Goal: Information Seeking & Learning: Find contact information

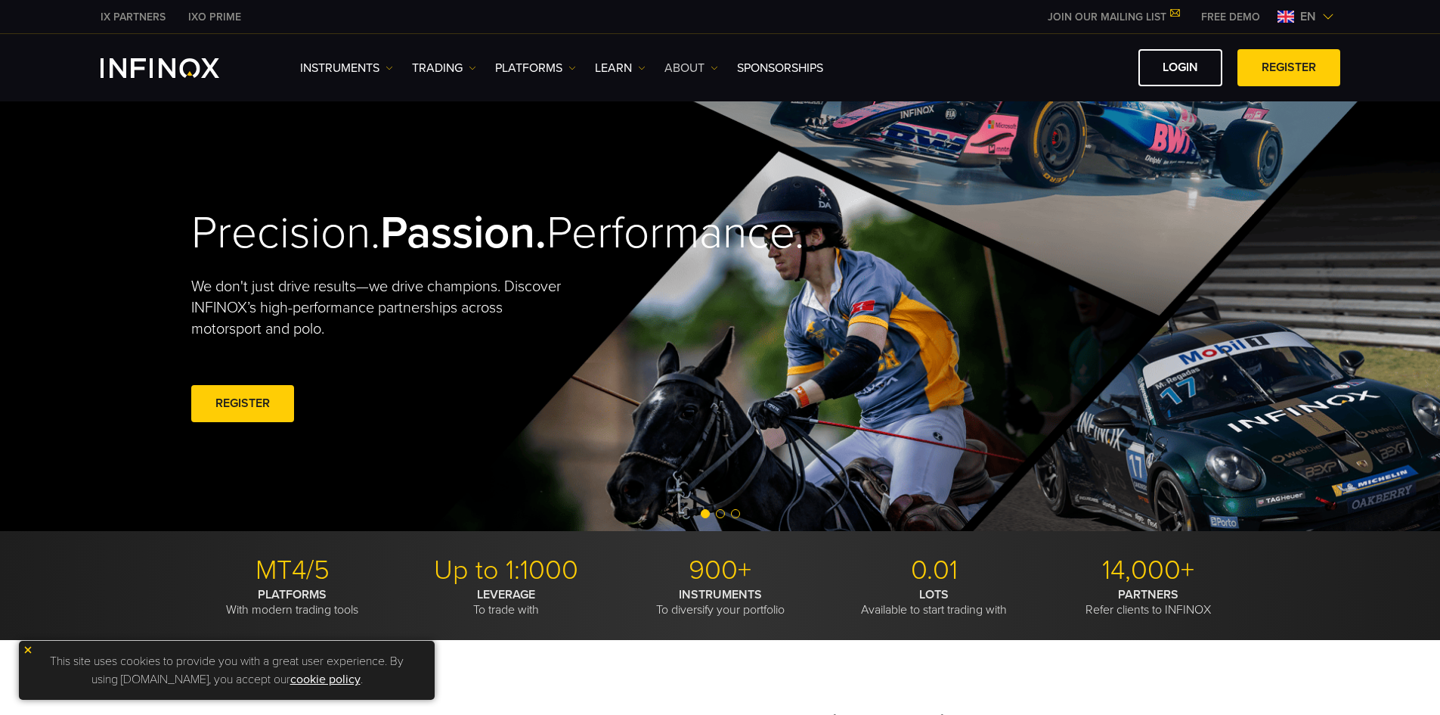
click at [685, 75] on link "ABOUT" at bounding box center [692, 68] width 54 height 18
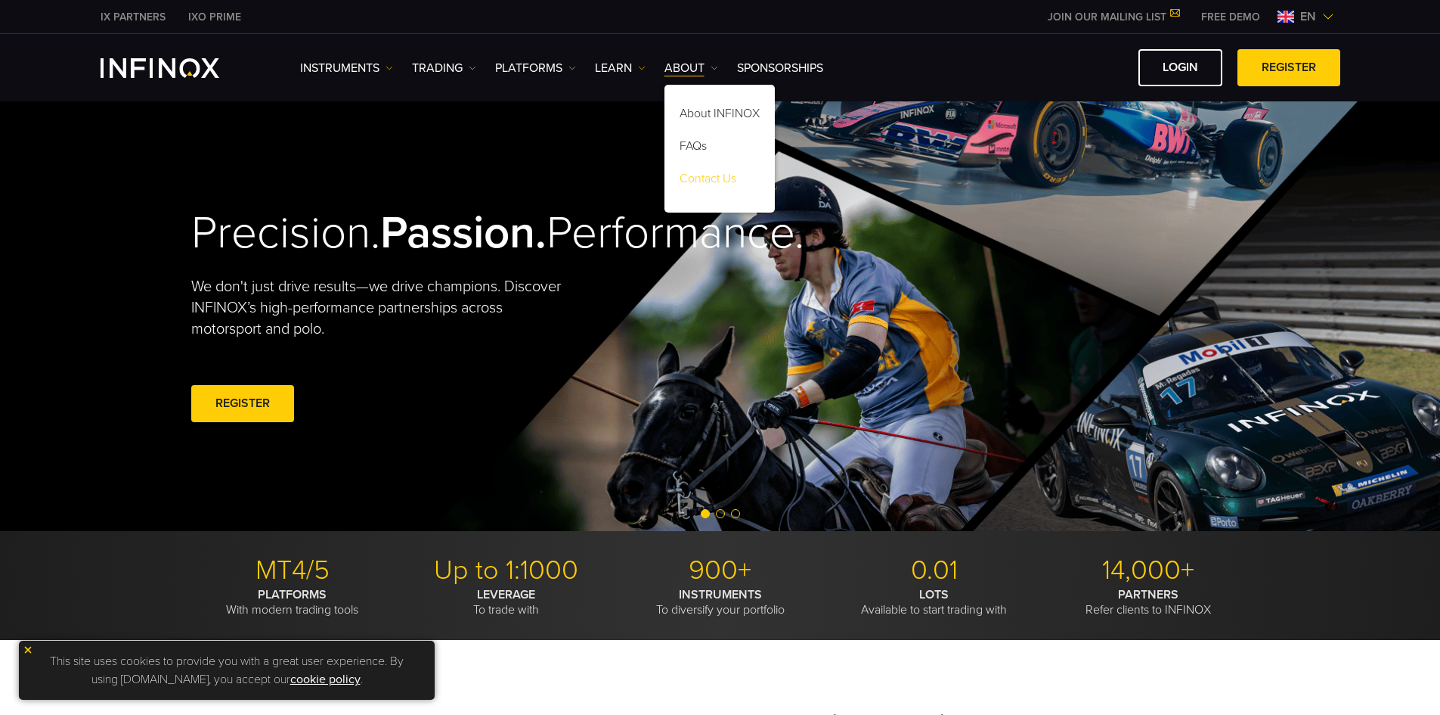
click at [711, 185] on link "Contact Us" at bounding box center [720, 181] width 110 height 33
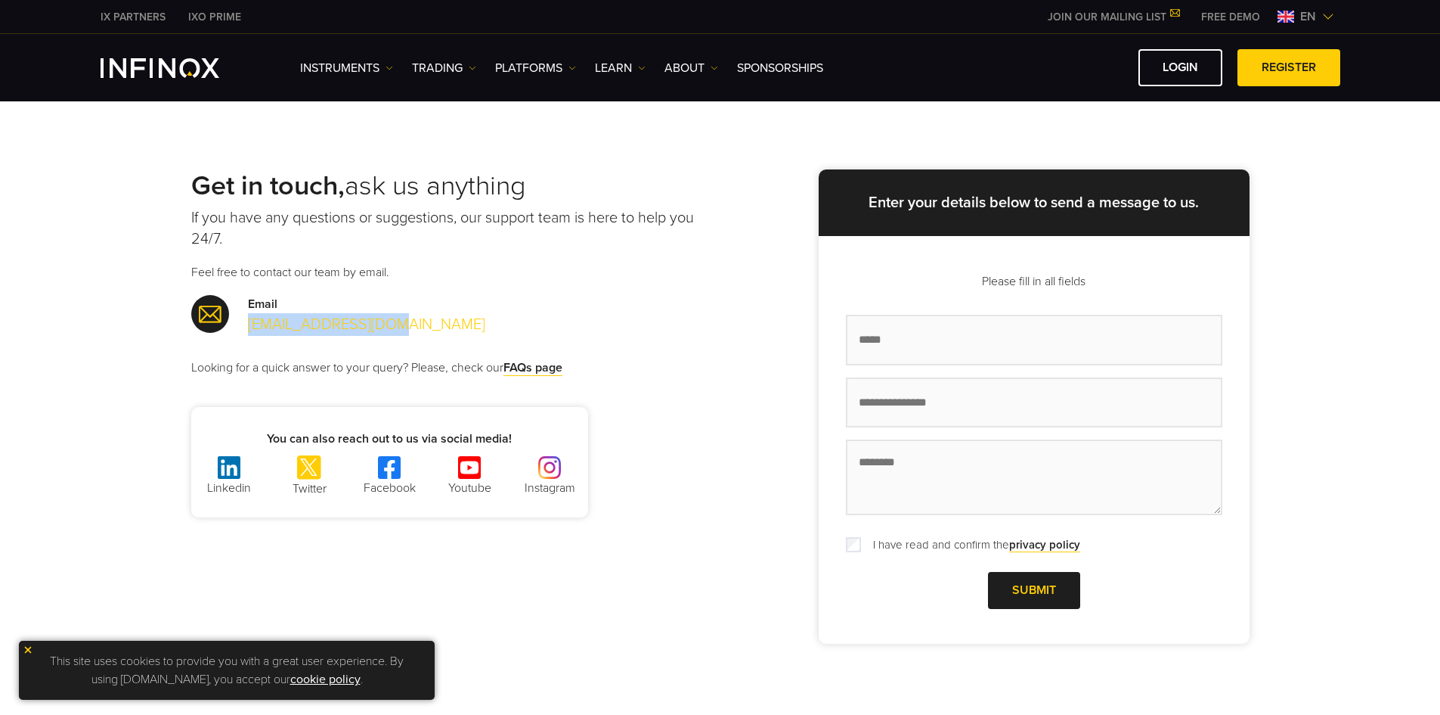
drag, startPoint x: 405, startPoint y: 325, endPoint x: 250, endPoint y: 327, distance: 154.3
click at [250, 327] on div "Email support@infinox.com" at bounding box center [455, 315] width 529 height 41
copy link "support@infinox.com"
